Goal: Contribute content: Add original content to the website for others to see

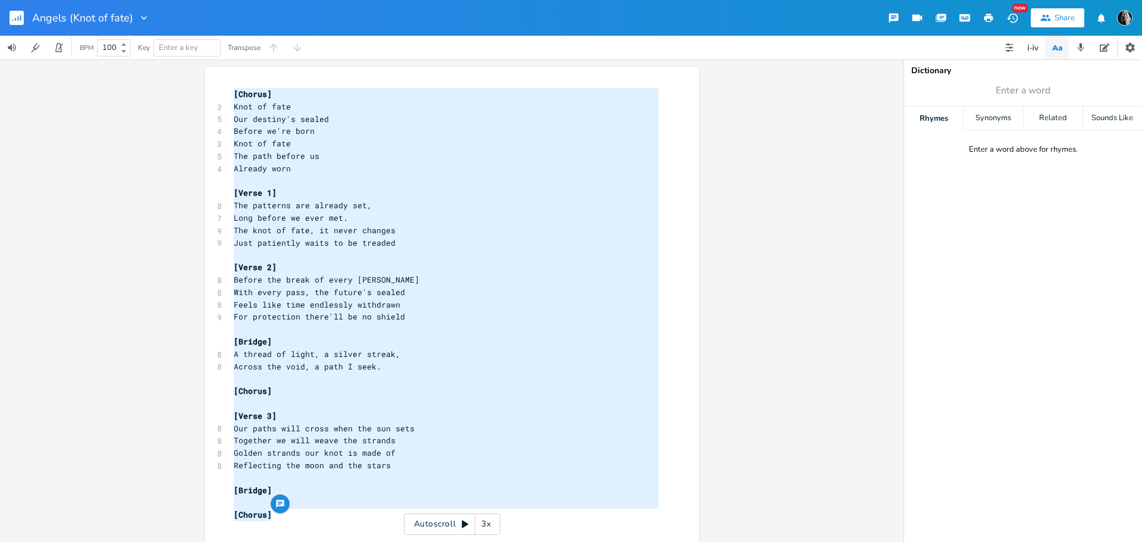
click at [392, 171] on pre "Already worn" at bounding box center [446, 168] width 430 height 12
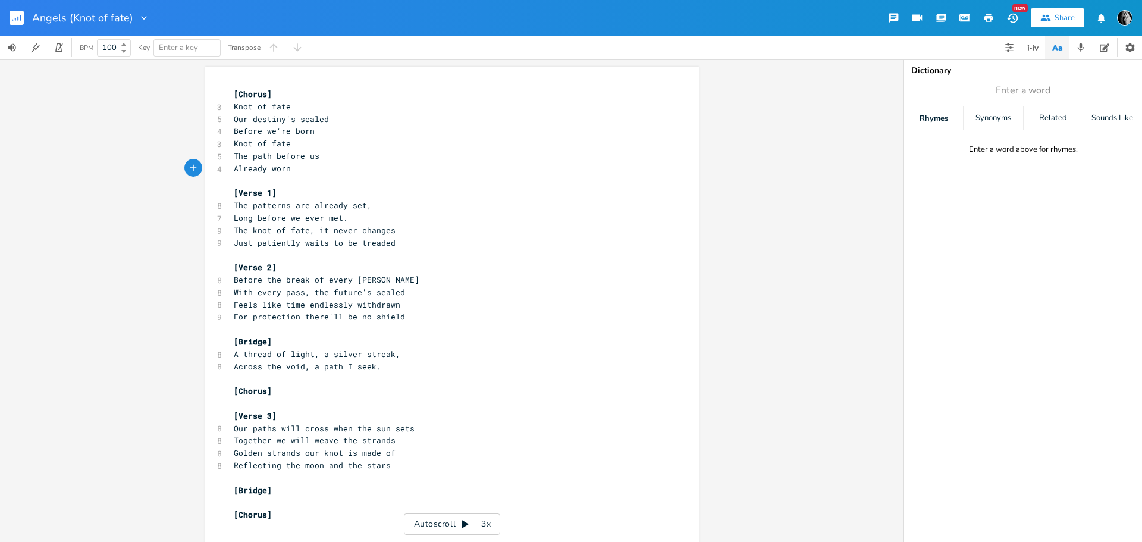
scroll to position [60, 0]
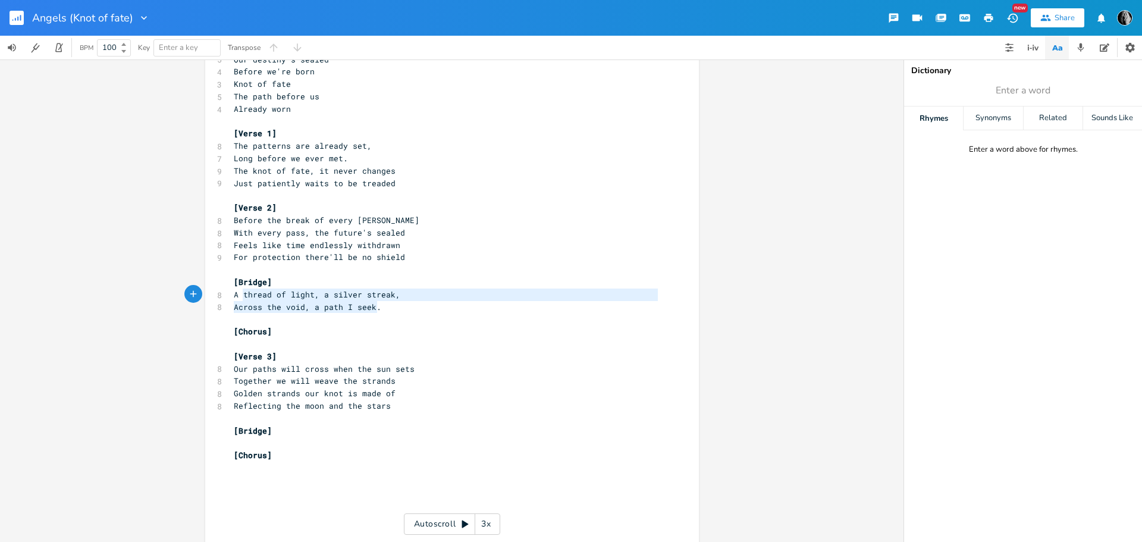
type textarea "[Bridge] A thread of light, a silver streak, Across the void, a path I seek."
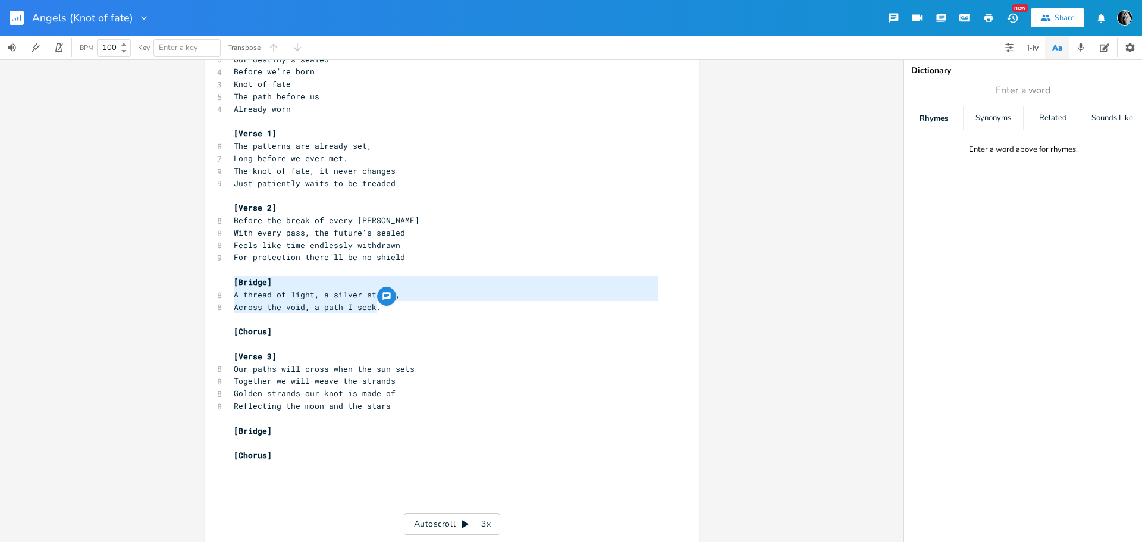
drag, startPoint x: 372, startPoint y: 309, endPoint x: 227, endPoint y: 286, distance: 146.9
click at [231, 286] on div "[Chorus] 3 Knot of fate 5 Our destiny's sealed 4 Before we're born 3 Knot of fa…" at bounding box center [446, 295] width 430 height 532
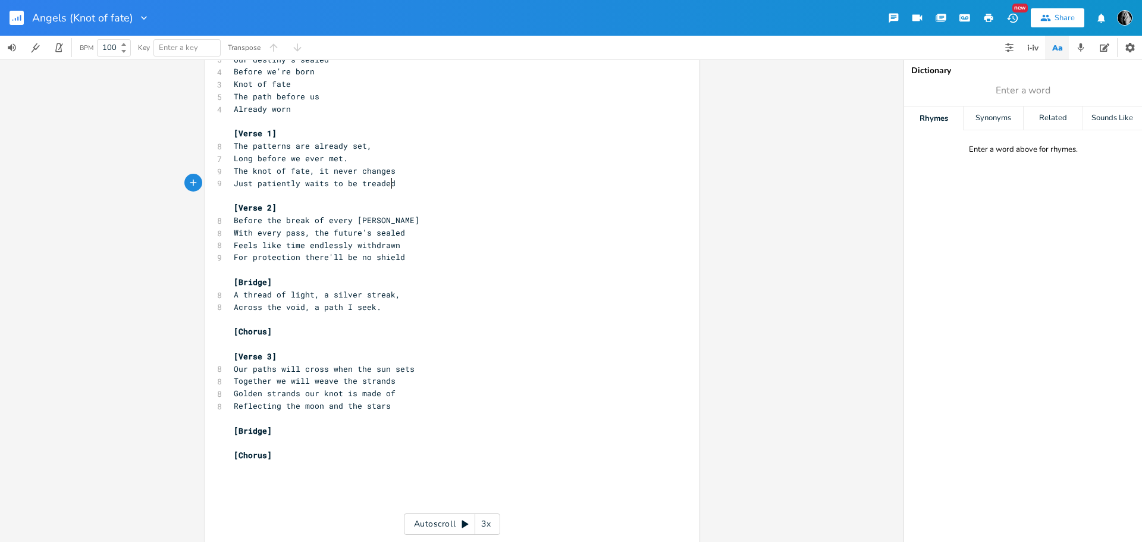
click at [433, 183] on pre "Just patiently waits to be treaded" at bounding box center [446, 183] width 430 height 12
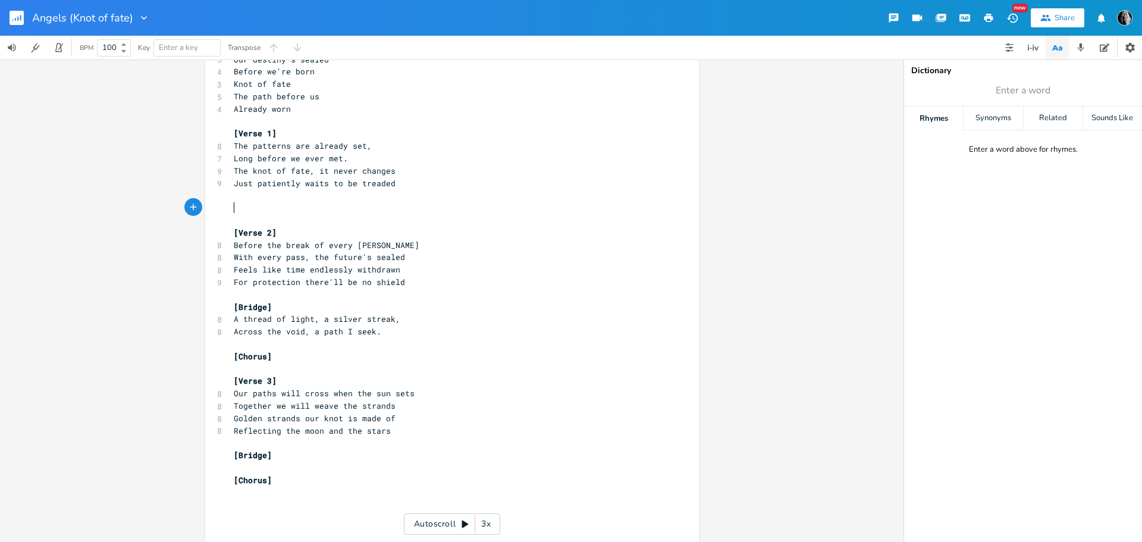
paste textarea "n"
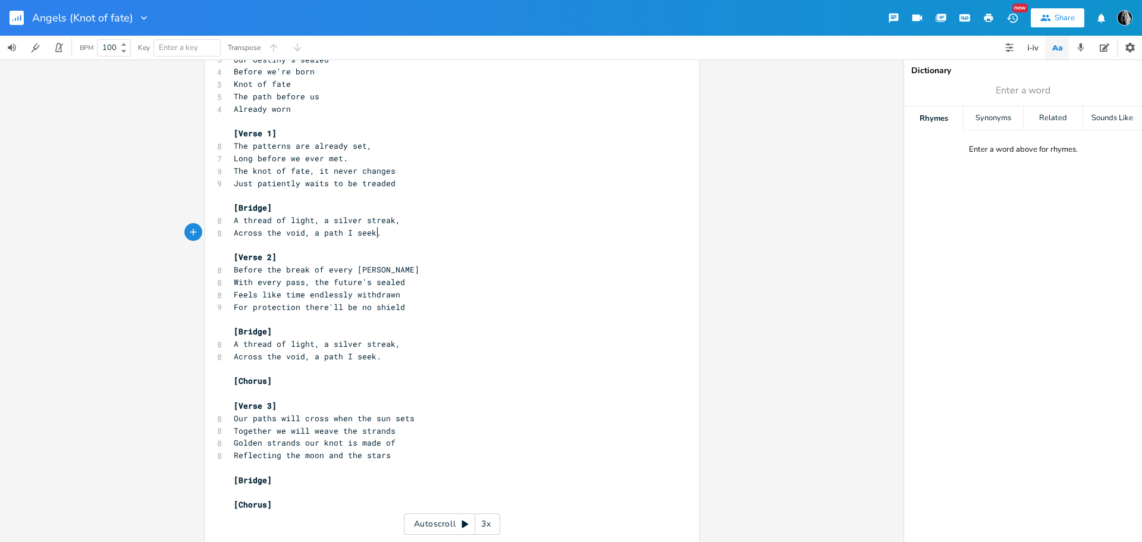
scroll to position [0, 0]
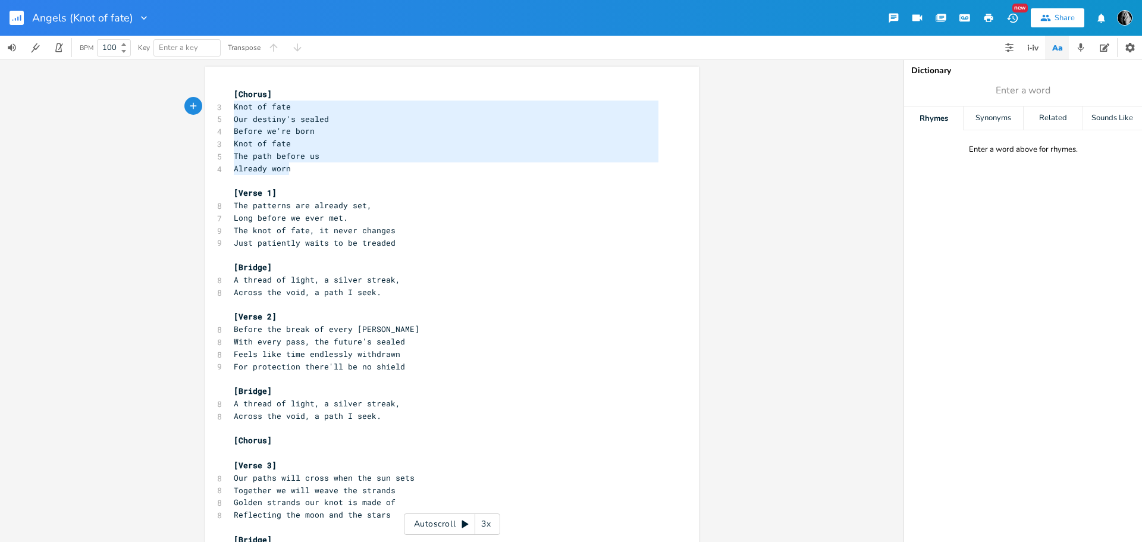
type textarea "[Chorus] Knot of fate Our destiny's sealed Before we're born [PERSON_NAME] of f…"
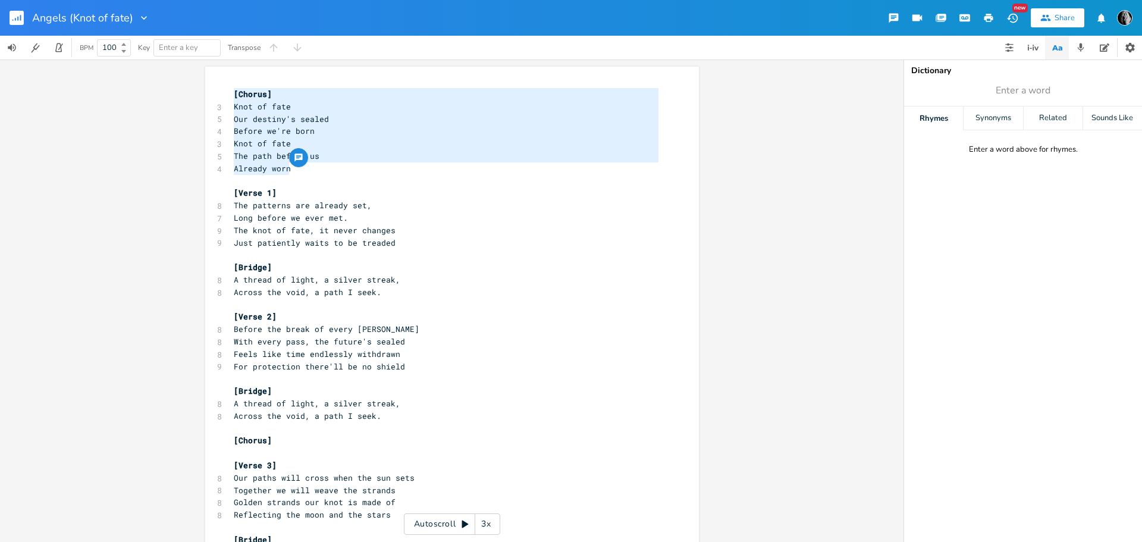
drag, startPoint x: 290, startPoint y: 167, endPoint x: 218, endPoint y: 96, distance: 101.0
click at [218, 96] on div "[Chorus] Knot of fate Our destiny's sealed Before we're born [PERSON_NAME] of f…" at bounding box center [452, 377] width 494 height 620
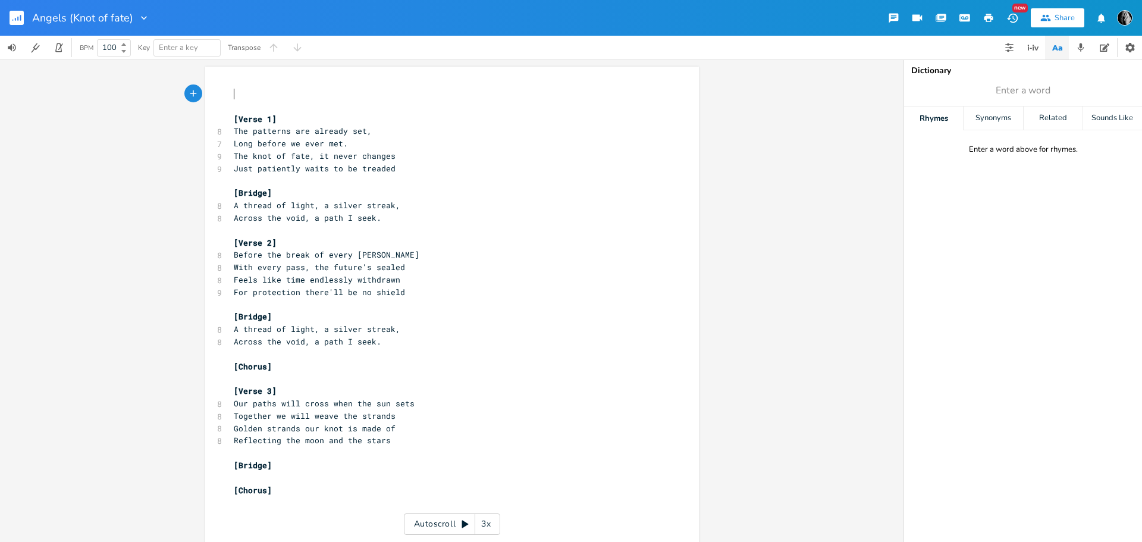
click at [403, 224] on pre "​" at bounding box center [446, 230] width 430 height 12
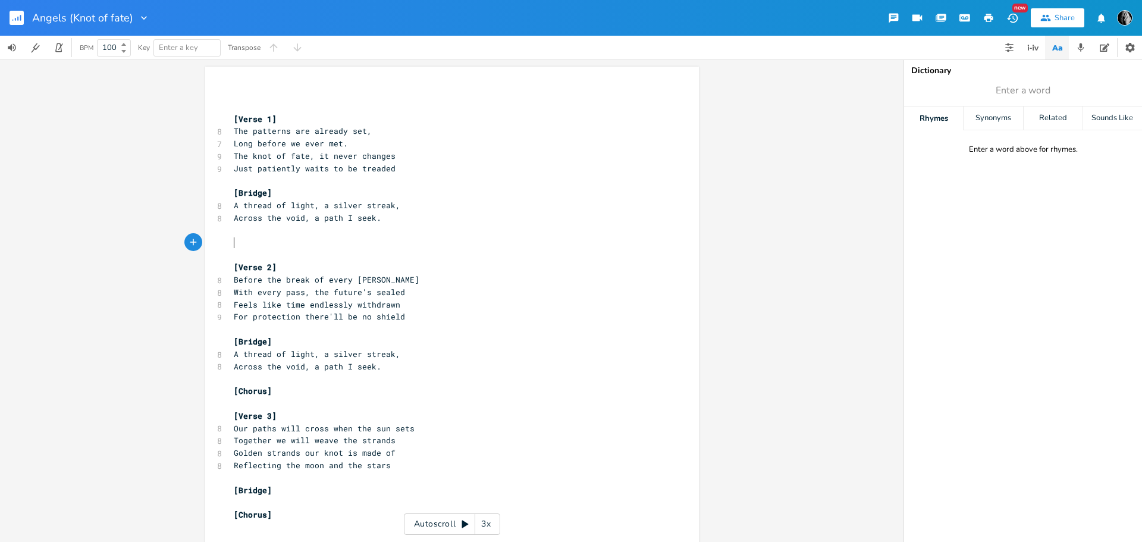
paste textarea "fore us Already worn"
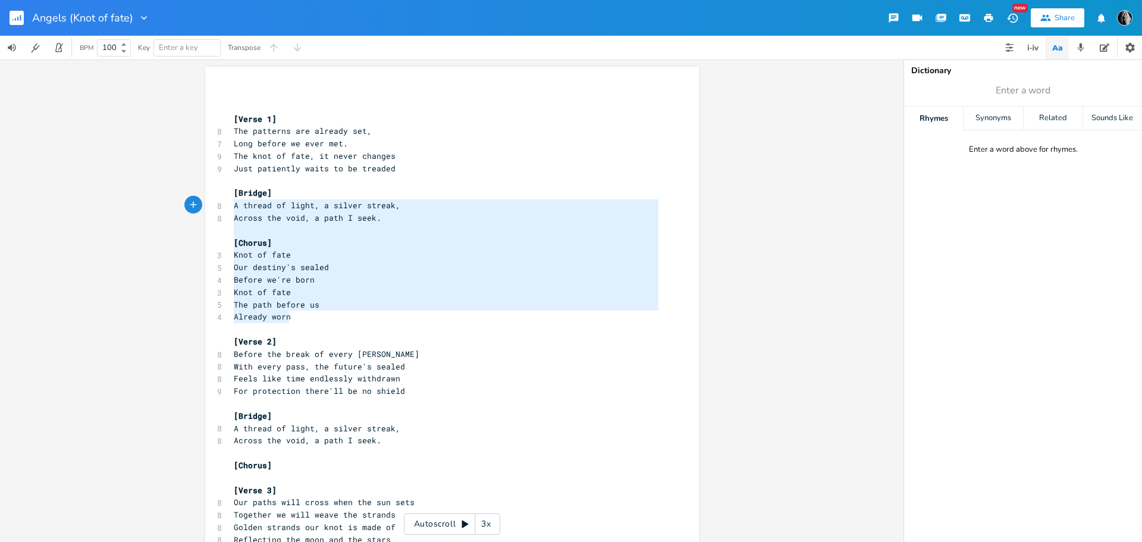
type textarea "[Bridge] A thread of light, a silver streak, Across the void, a path I seek. [C…"
drag, startPoint x: 296, startPoint y: 321, endPoint x: 211, endPoint y: 197, distance: 149.9
click at [211, 197] on div "[Bridge] A thread of light, a silver streak, Across the void, a path I seek. [C…" at bounding box center [452, 389] width 494 height 644
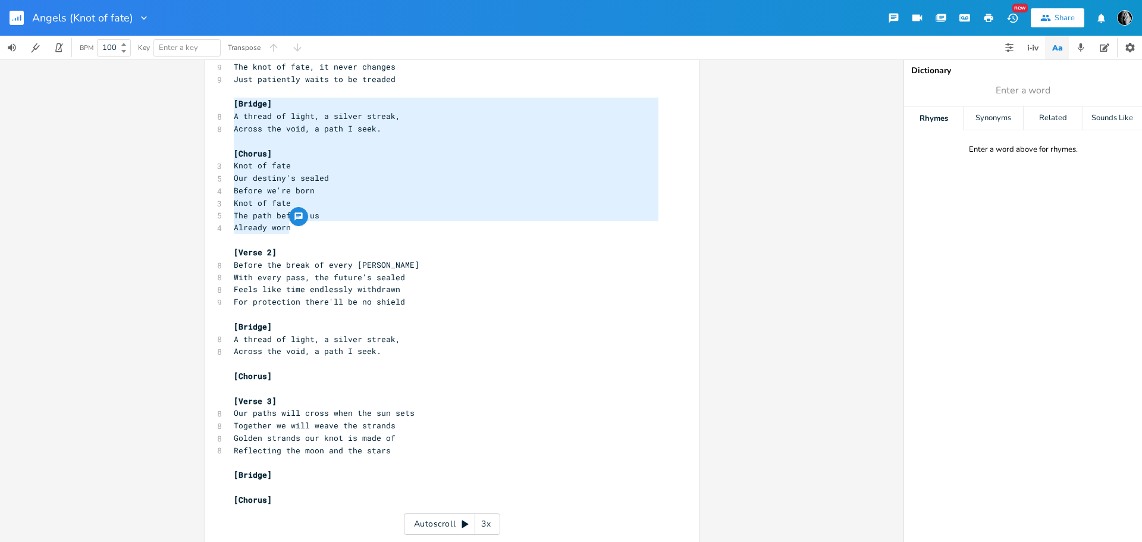
scroll to position [119, 0]
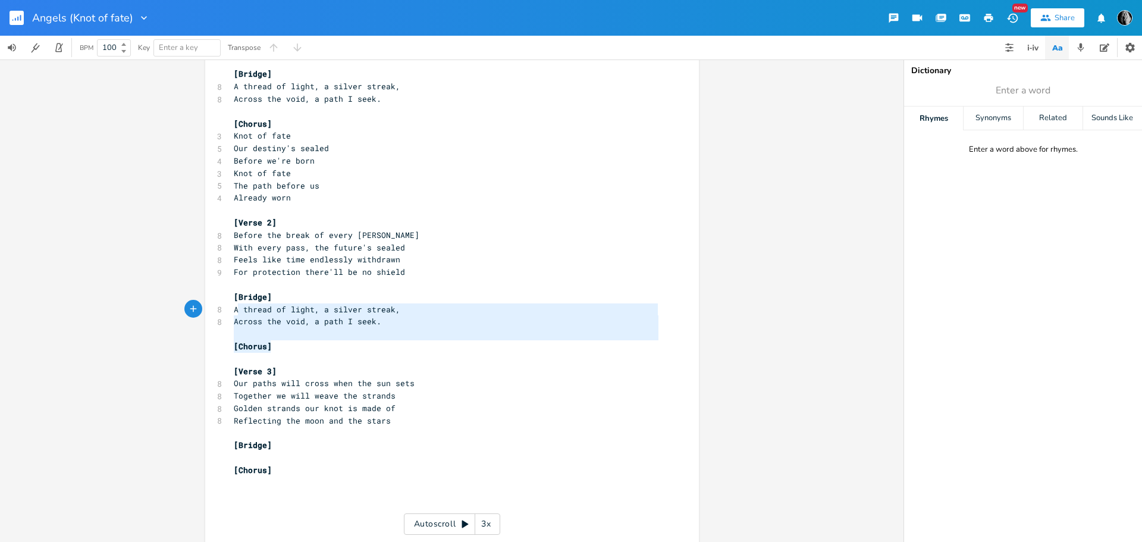
type textarea "[Bridge] A thread of light, a silver streak, Across the void, a path I seek. [C…"
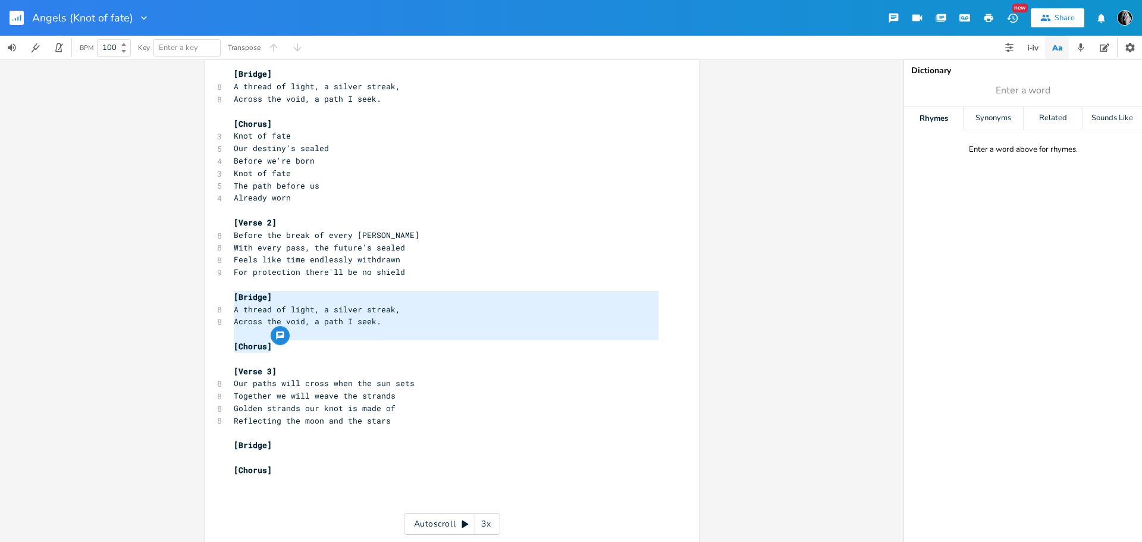
drag, startPoint x: 275, startPoint y: 344, endPoint x: 227, endPoint y: 298, distance: 66.1
click at [231, 298] on div "​ ​ [Verse 1] 8 The patterns are already set, 7 Long before we ever met. 9 The …" at bounding box center [446, 272] width 430 height 606
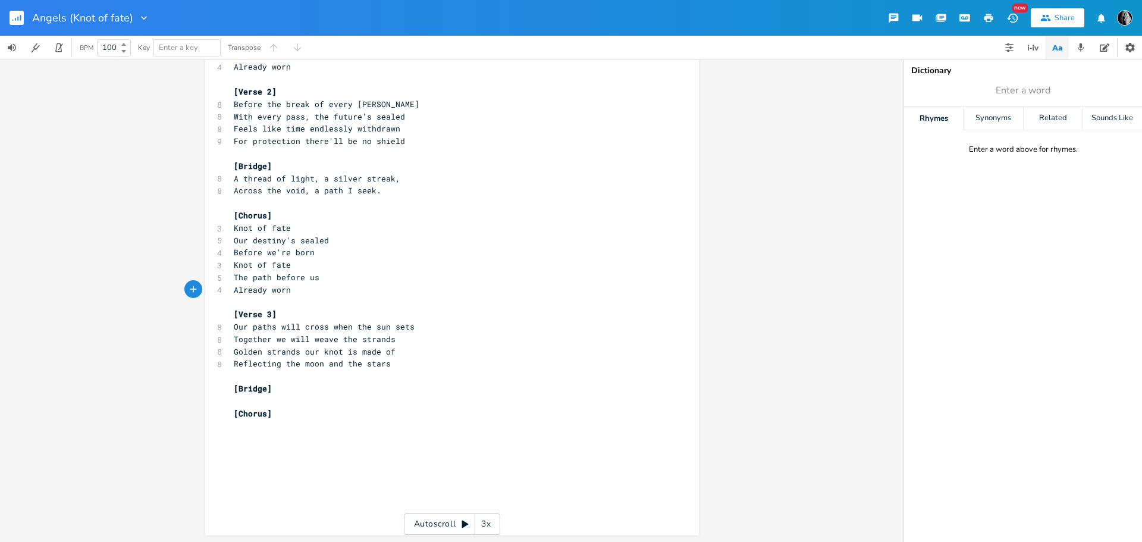
scroll to position [251, 0]
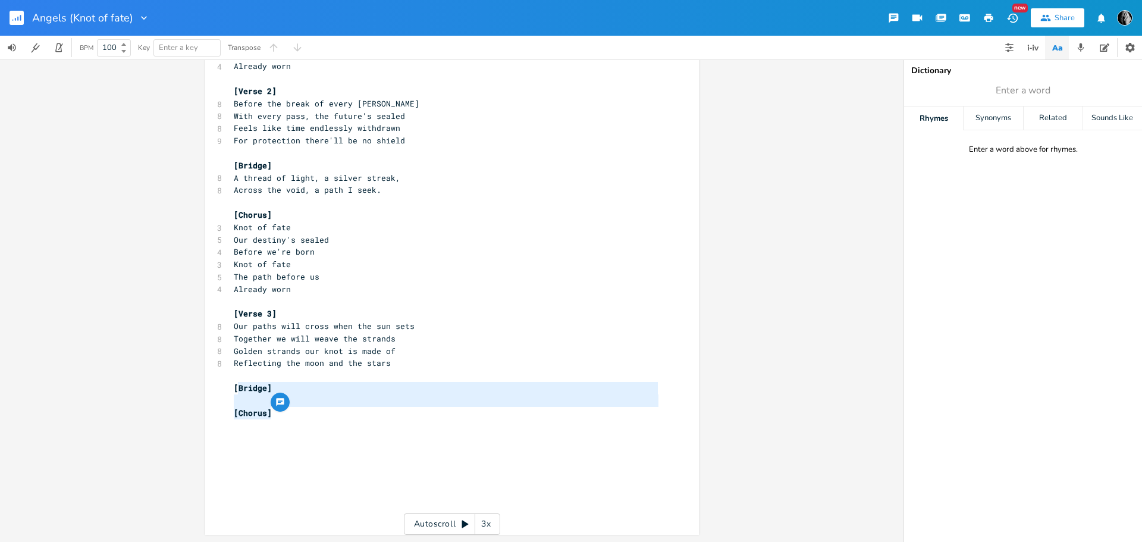
type textarea "[Bridge] [Chorus]"
drag, startPoint x: 299, startPoint y: 419, endPoint x: 227, endPoint y: 390, distance: 77.7
click at [227, 390] on div "[Bridge] [Chorus] x ​ ​ [Verse 1] 8 The patterns are already set, 7 Long before…" at bounding box center [452, 175] width 494 height 719
paste textarea
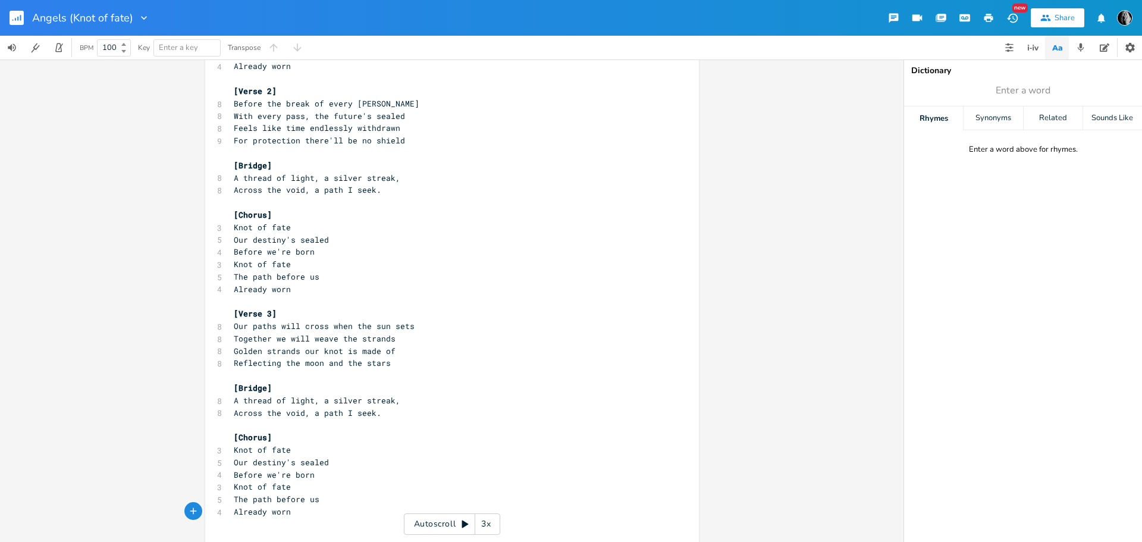
click at [328, 291] on pre "Already worn" at bounding box center [446, 289] width 430 height 12
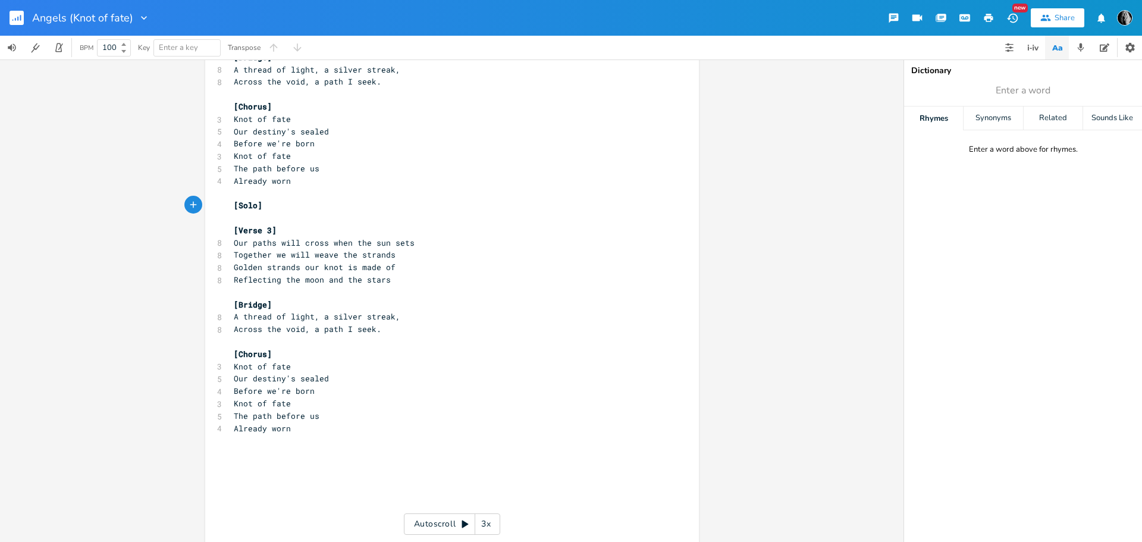
scroll to position [370, 0]
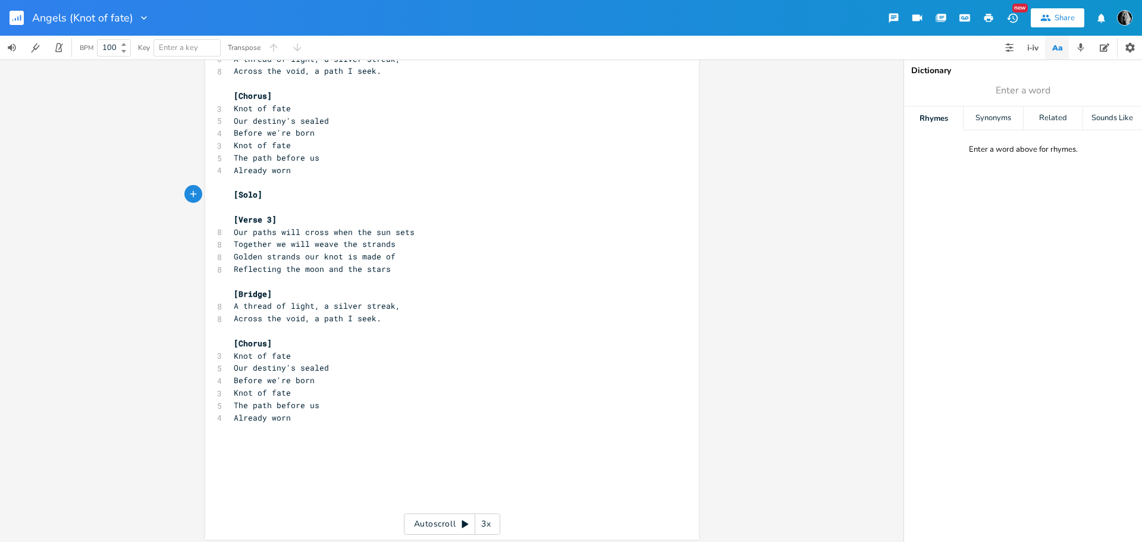
type textarea "[Solo]"
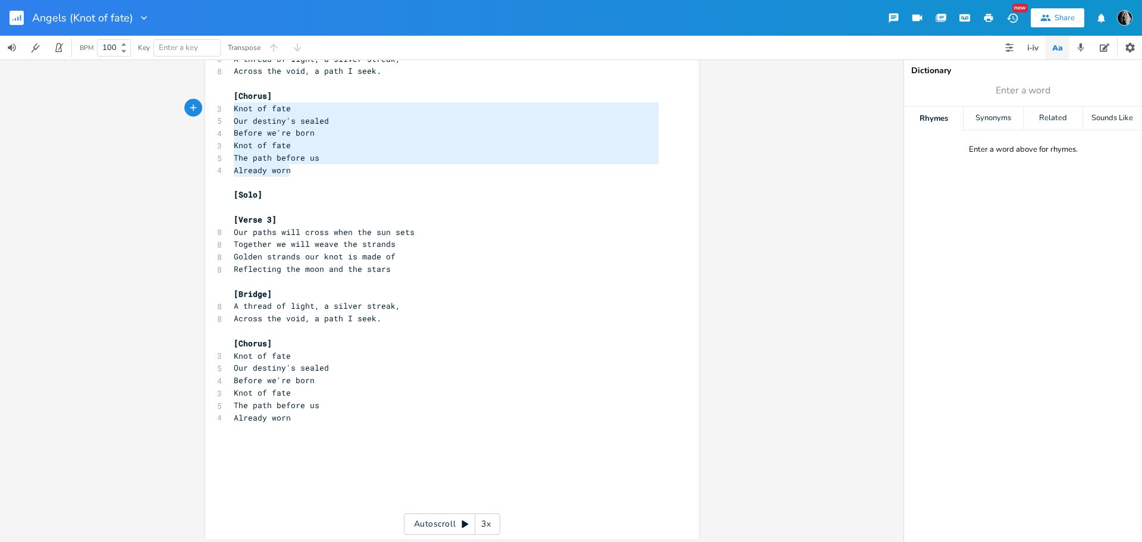
type textarea "[Chorus] Knot of fate Our destiny's sealed Before we're born [PERSON_NAME] of f…"
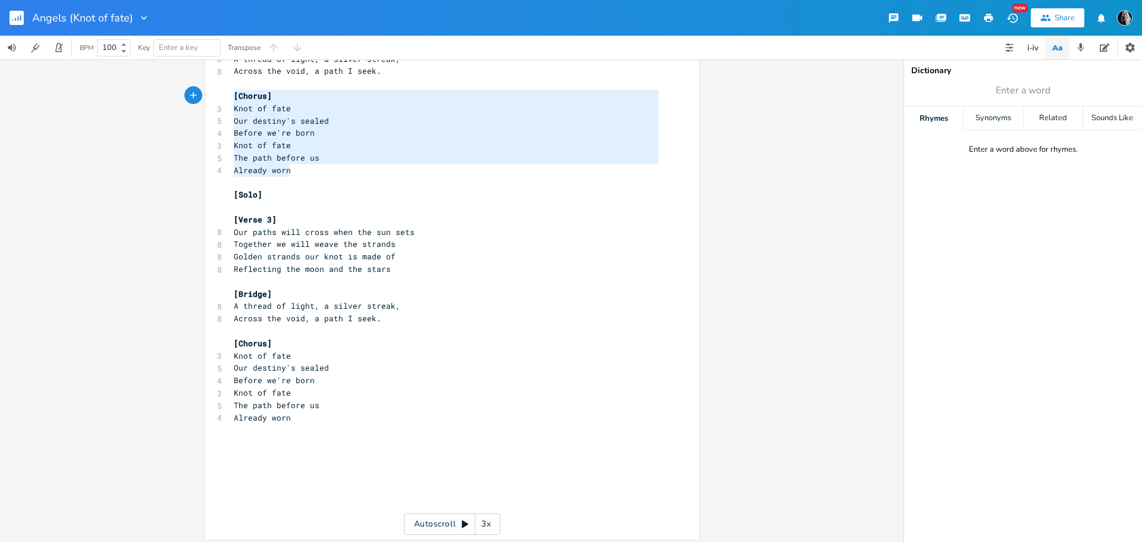
drag, startPoint x: 303, startPoint y: 172, endPoint x: 223, endPoint y: 101, distance: 107.1
click at [223, 101] on div "[Chorus] Knot of fate Our destiny's sealed Before we're born [PERSON_NAME] of f…" at bounding box center [452, 118] width 494 height 843
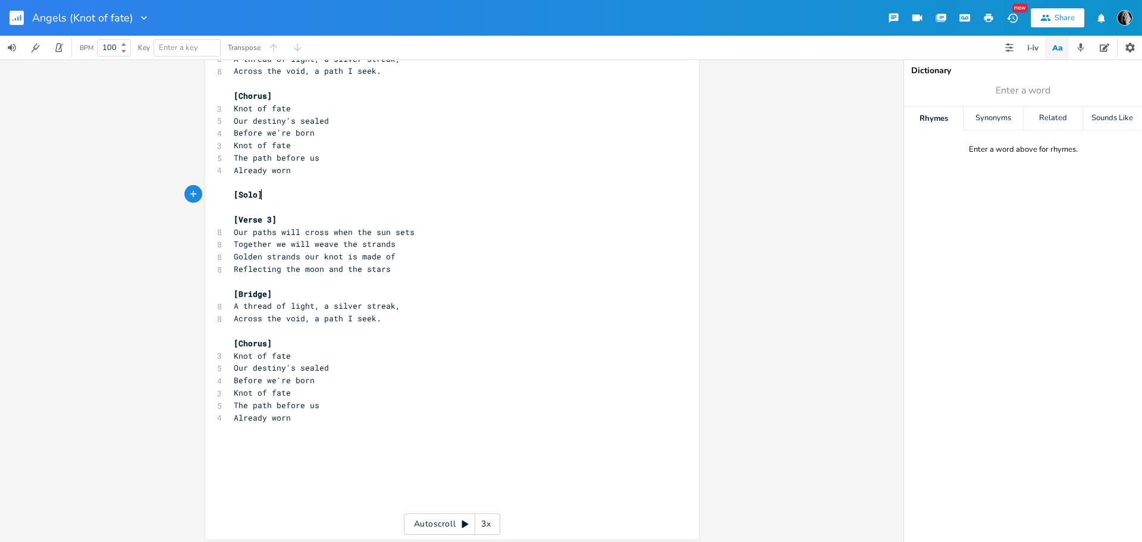
click at [292, 198] on pre "[Solo]" at bounding box center [446, 195] width 430 height 12
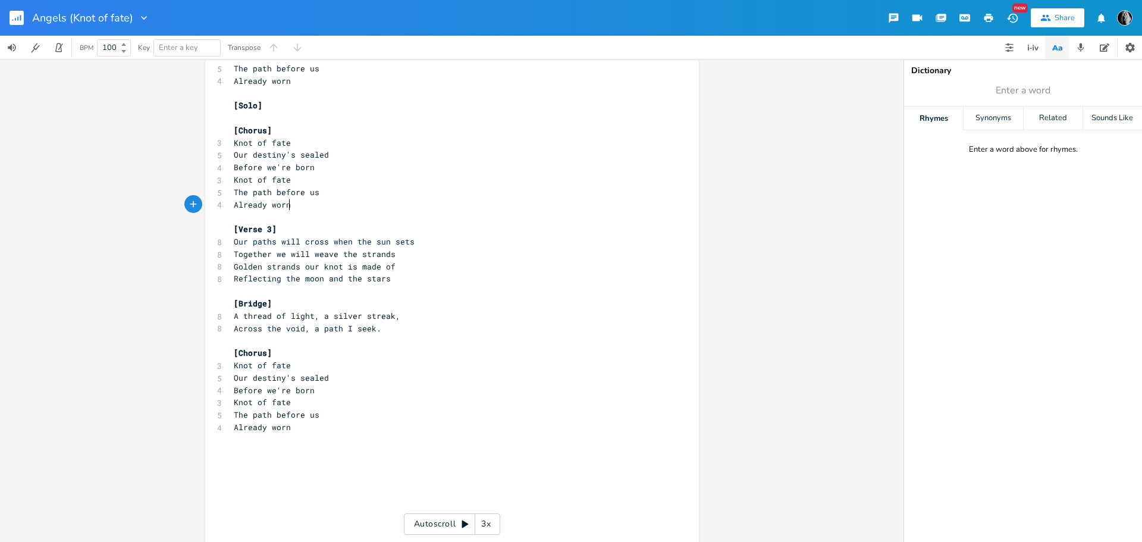
scroll to position [473, 0]
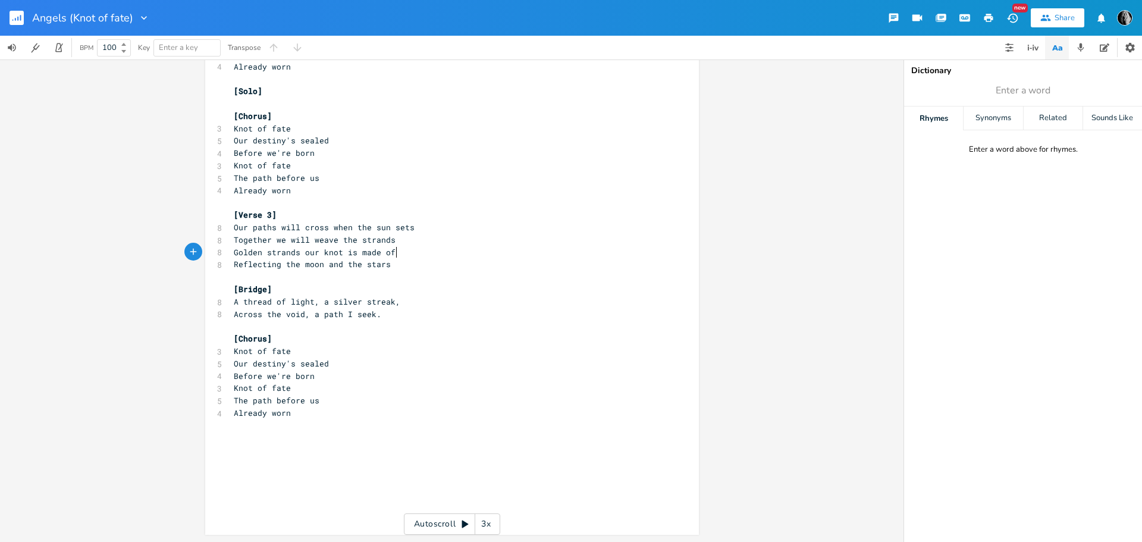
click at [393, 253] on pre "Golden strands our knot is made of" at bounding box center [446, 252] width 430 height 12
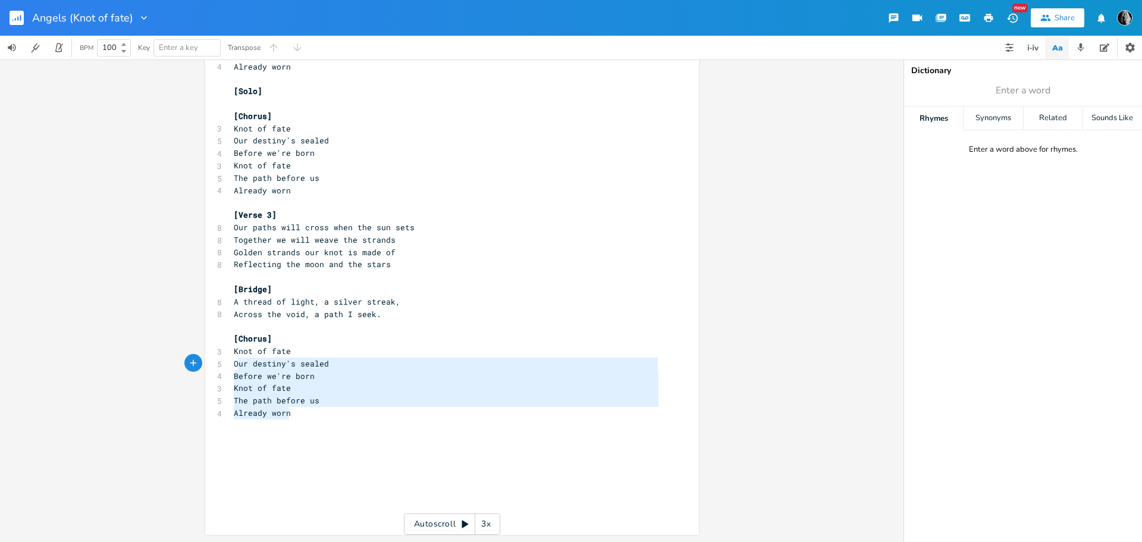
type textarea "Knot of fate Our destiny's sealed Before we're born [PERSON_NAME] of fate The p…"
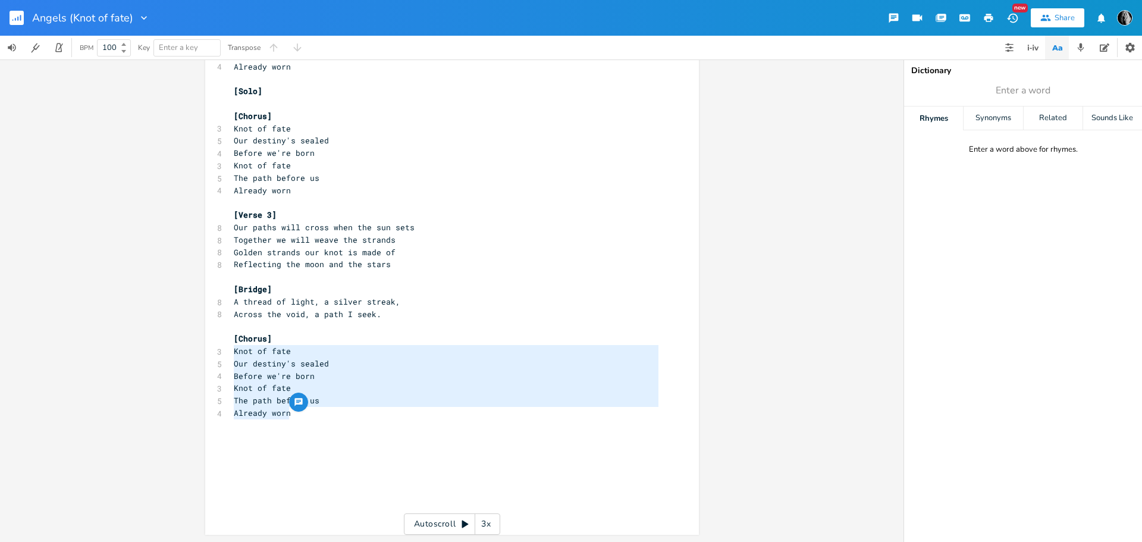
drag, startPoint x: 299, startPoint y: 418, endPoint x: 228, endPoint y: 354, distance: 95.2
click at [231, 354] on div "​ ​ [Verse 1] 8 The patterns are already set, 7 Long before we ever met. 9 The …" at bounding box center [446, 66] width 430 height 903
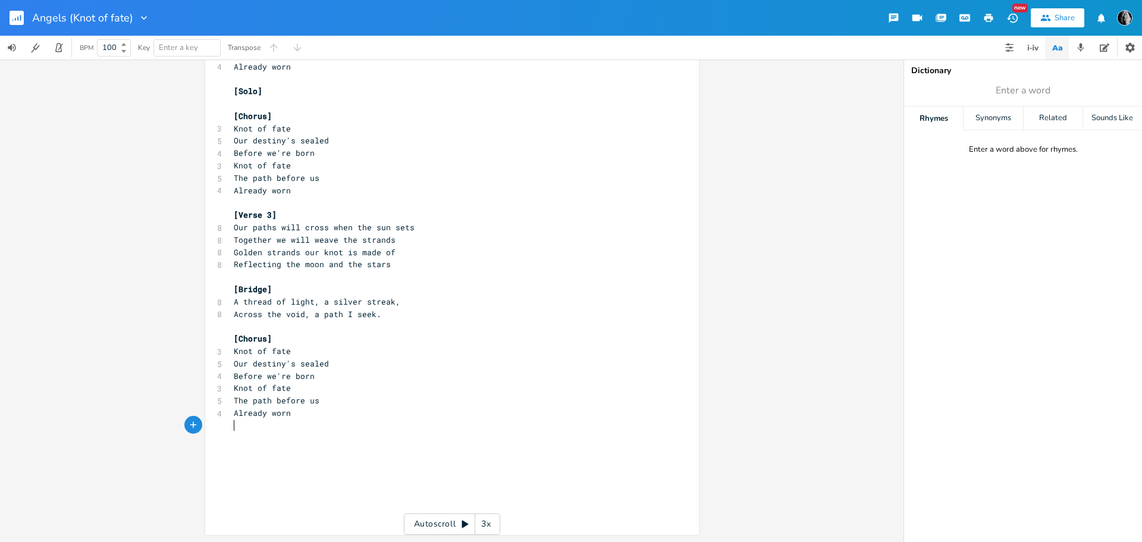
click at [369, 420] on pre "​" at bounding box center [446, 425] width 430 height 12
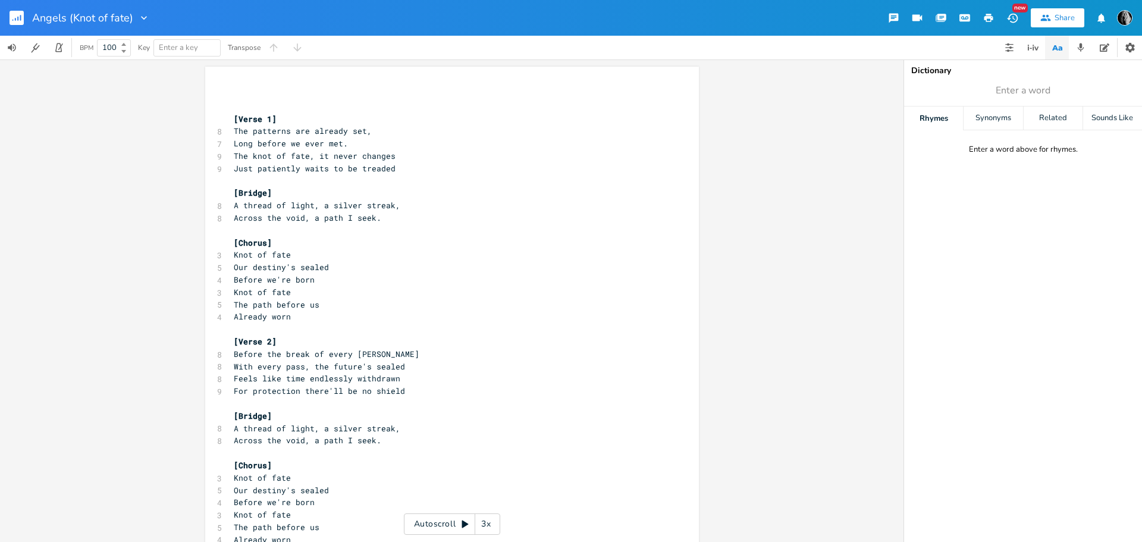
scroll to position [455, 0]
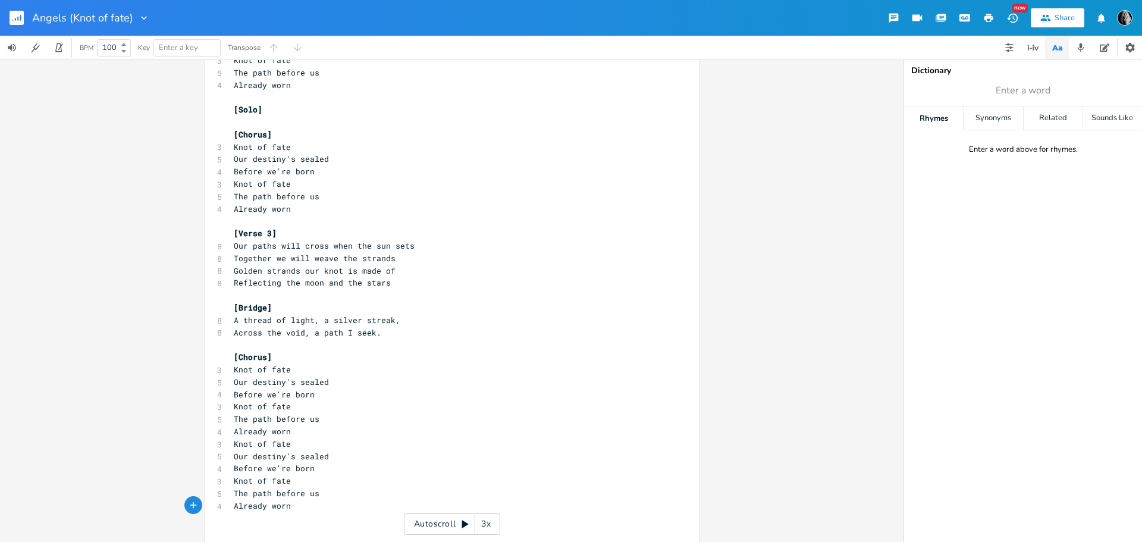
click at [465, 305] on pre "[Bridge]" at bounding box center [446, 308] width 430 height 12
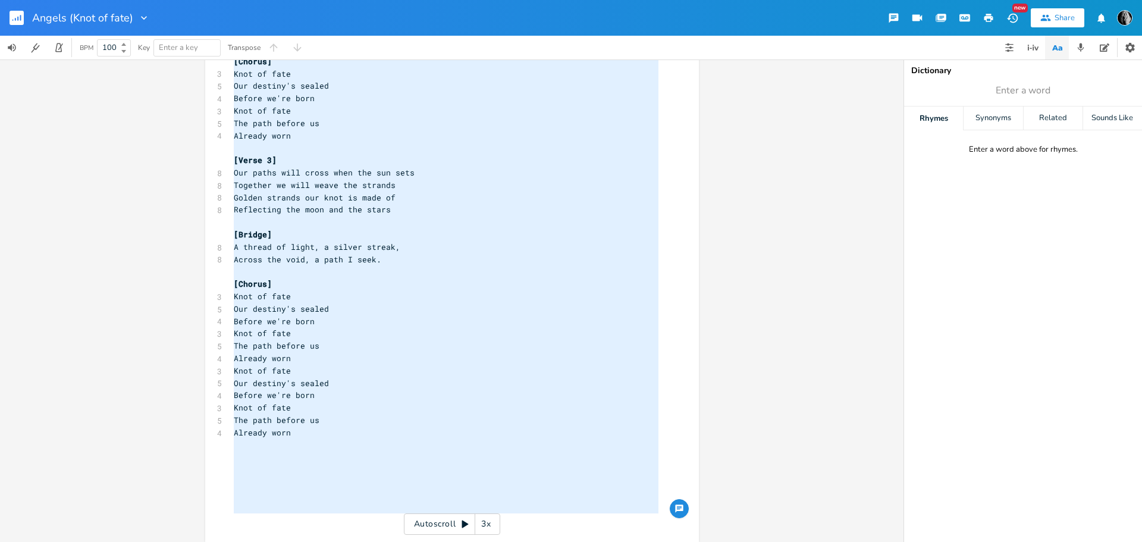
click at [294, 437] on pre "Already worn" at bounding box center [446, 433] width 430 height 12
type textarea "[Verse 1] The patterns are already set, Long before we ever met. The knot of fa…"
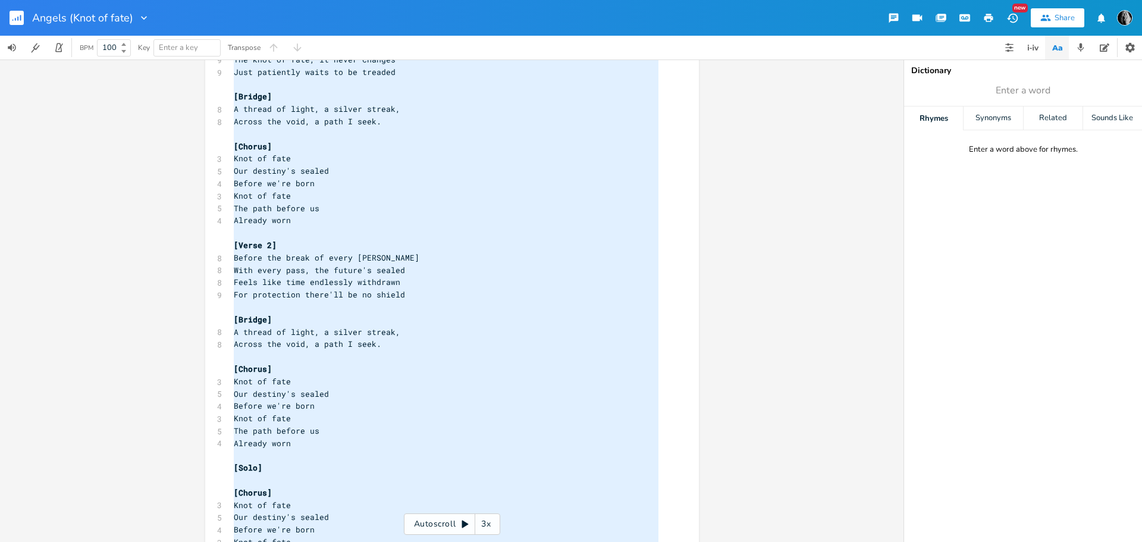
scroll to position [0, 0]
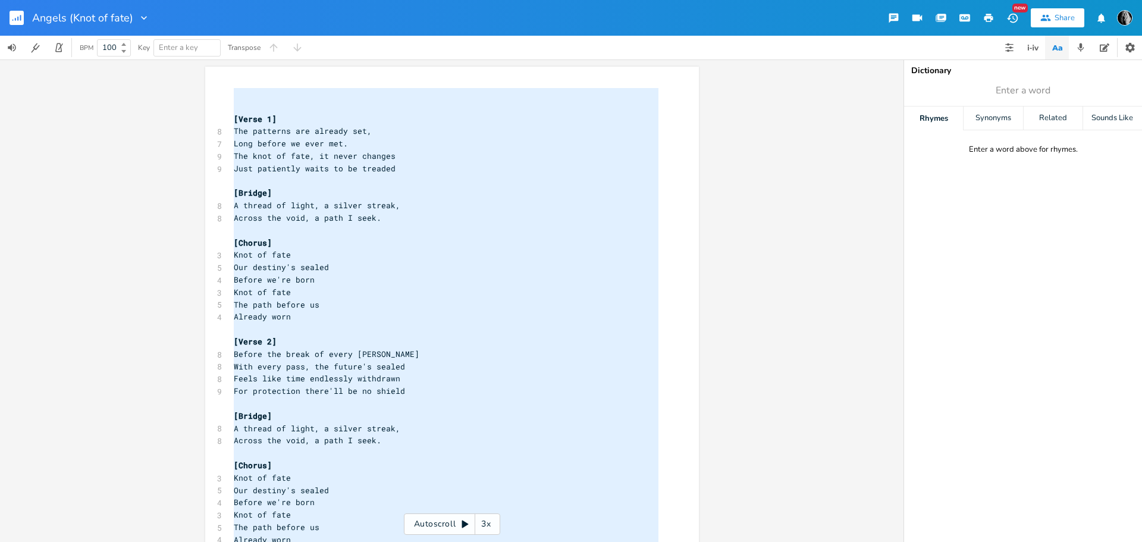
click at [369, 171] on span "Just patiently waits to be treaded" at bounding box center [315, 168] width 162 height 11
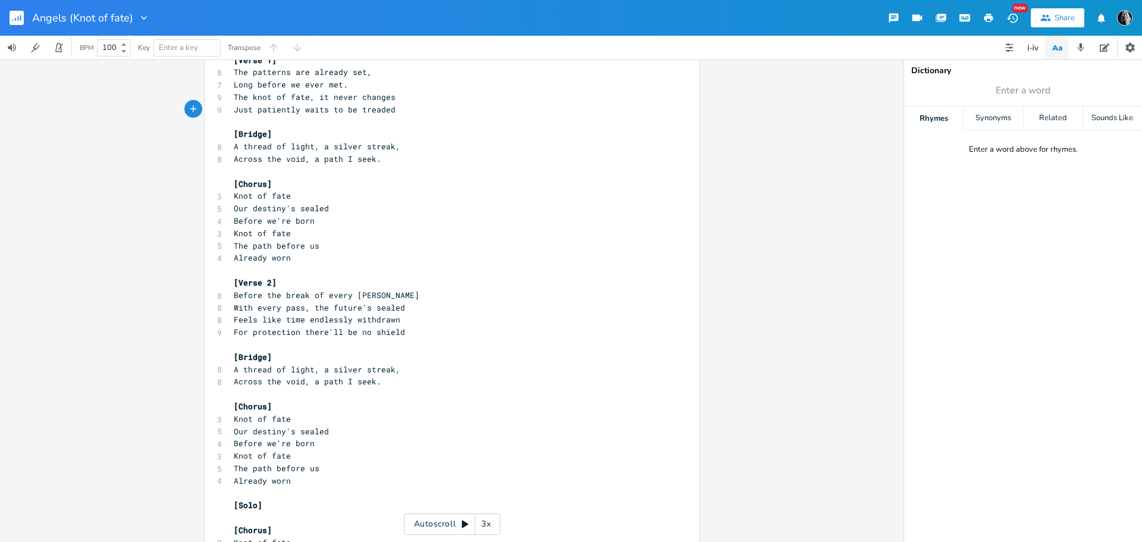
scroll to position [60, 0]
click at [303, 193] on pre "Knot of fate" at bounding box center [446, 195] width 430 height 12
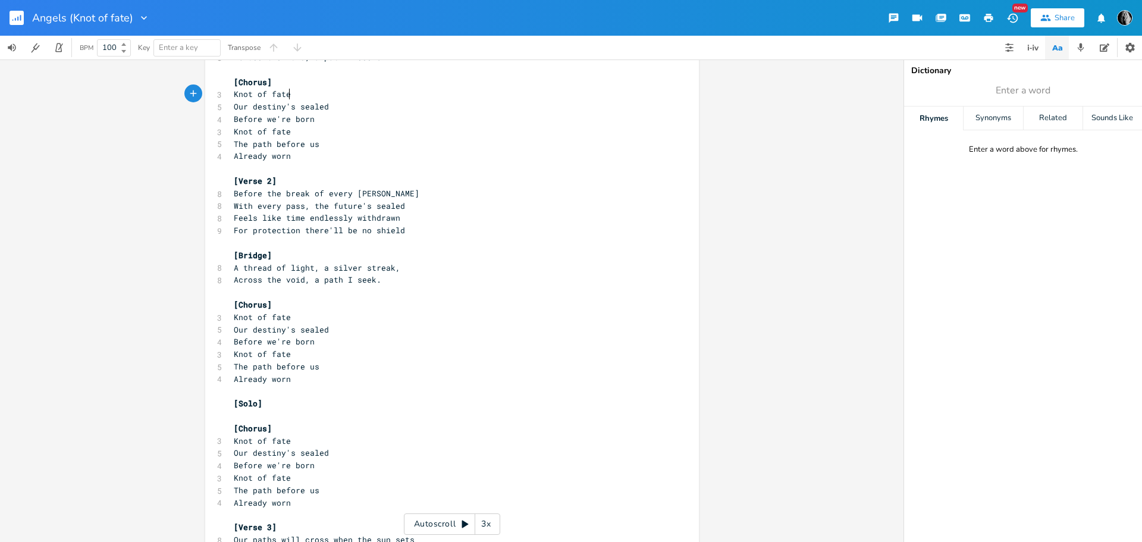
scroll to position [179, 0]
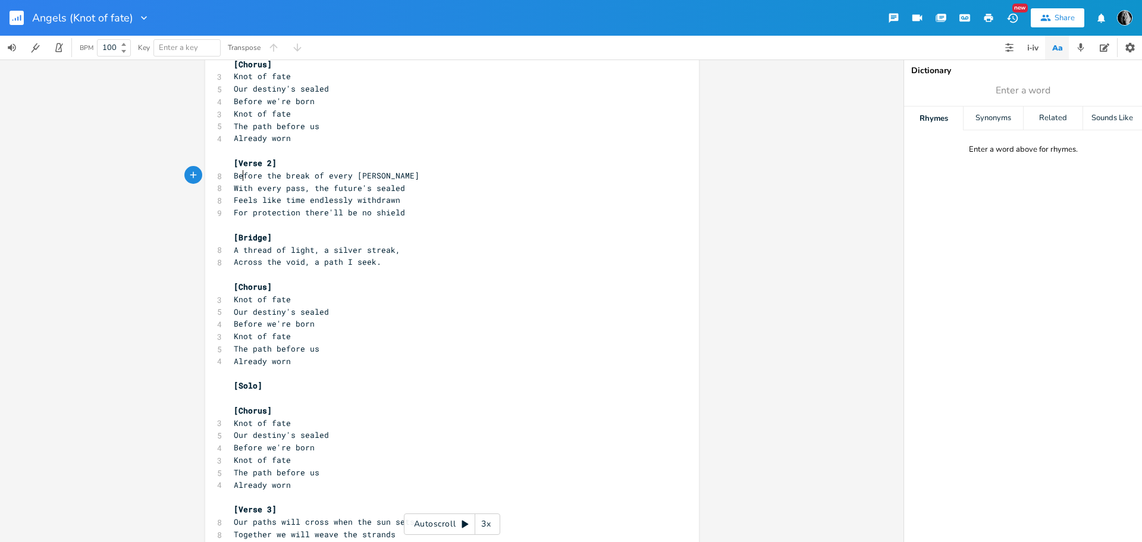
click at [239, 176] on span "Before the break of every [PERSON_NAME]" at bounding box center [327, 175] width 186 height 11
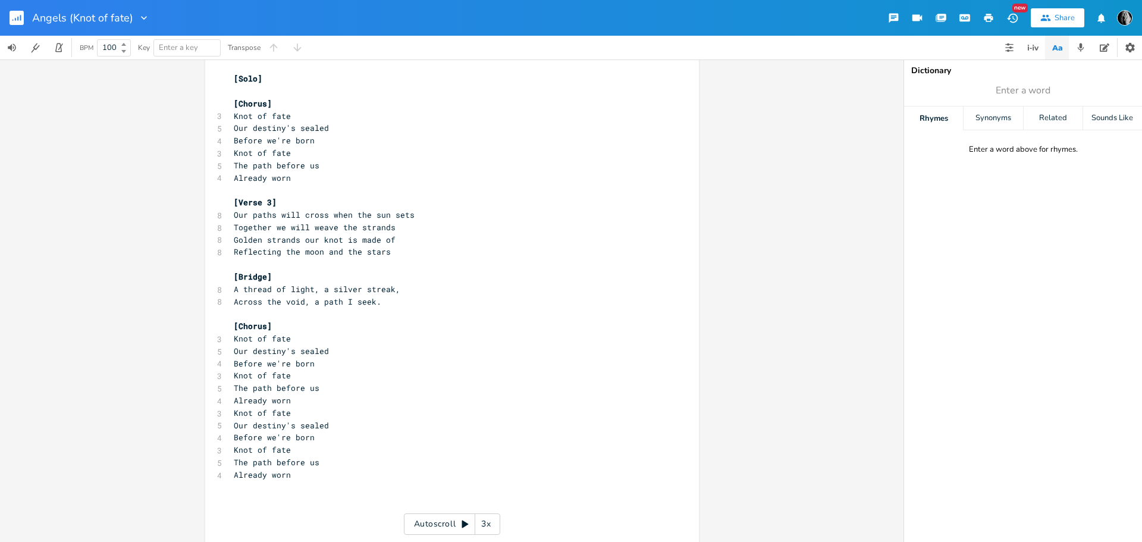
scroll to position [511, 0]
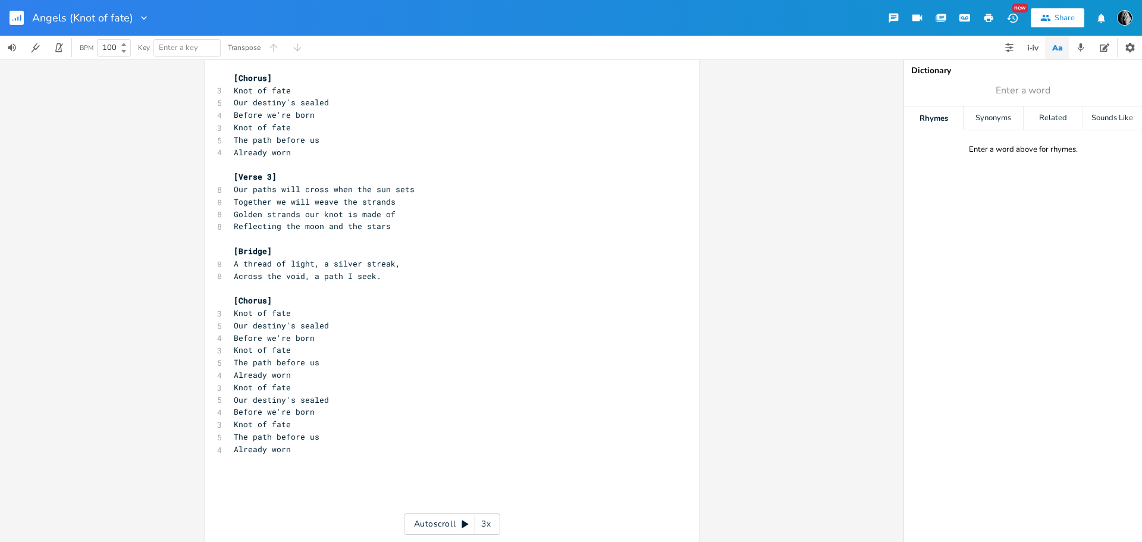
click at [404, 203] on pre "Together we will weave the strands" at bounding box center [446, 202] width 430 height 12
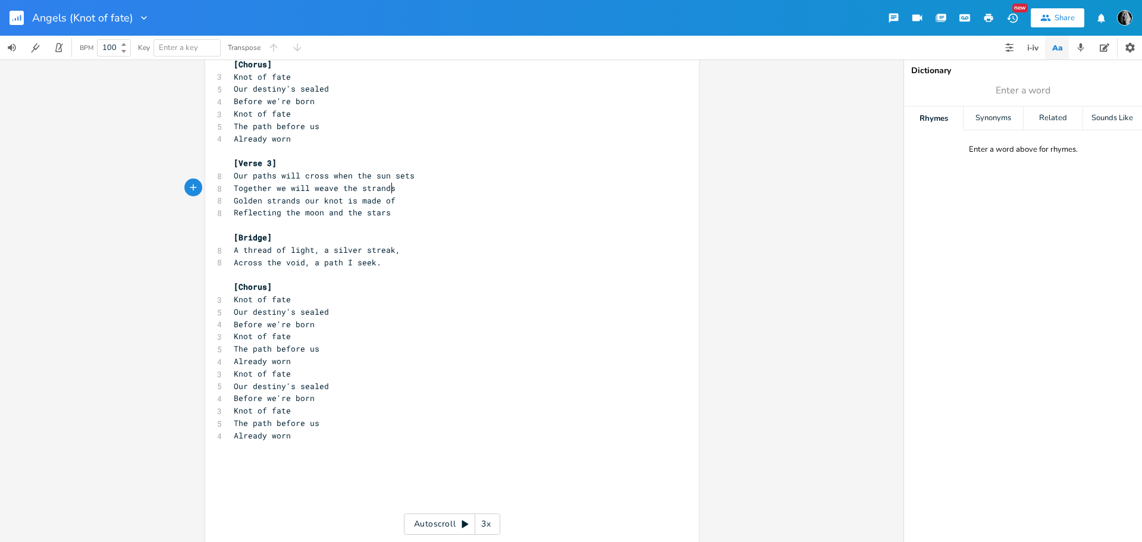
scroll to position [535, 0]
